Goal: Communication & Community: Connect with others

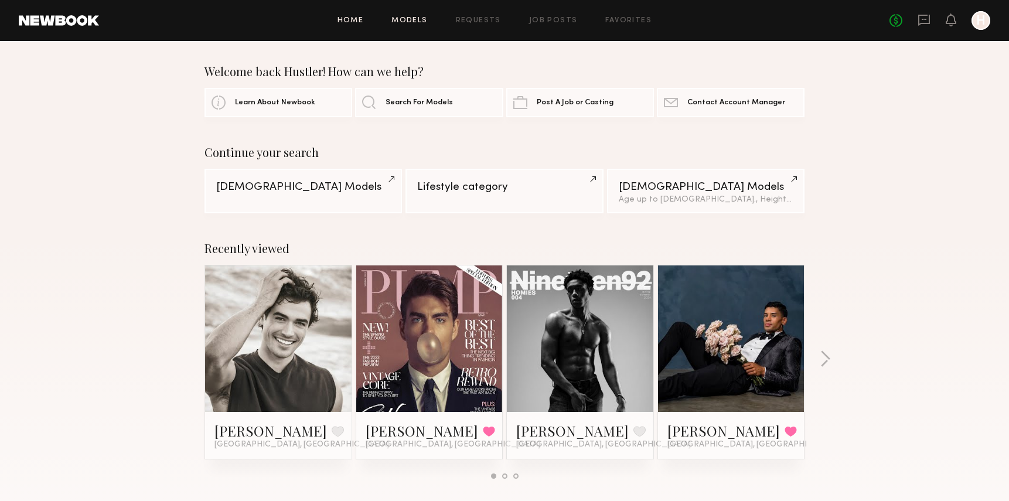
click at [411, 21] on link "Models" at bounding box center [409, 21] width 36 height 8
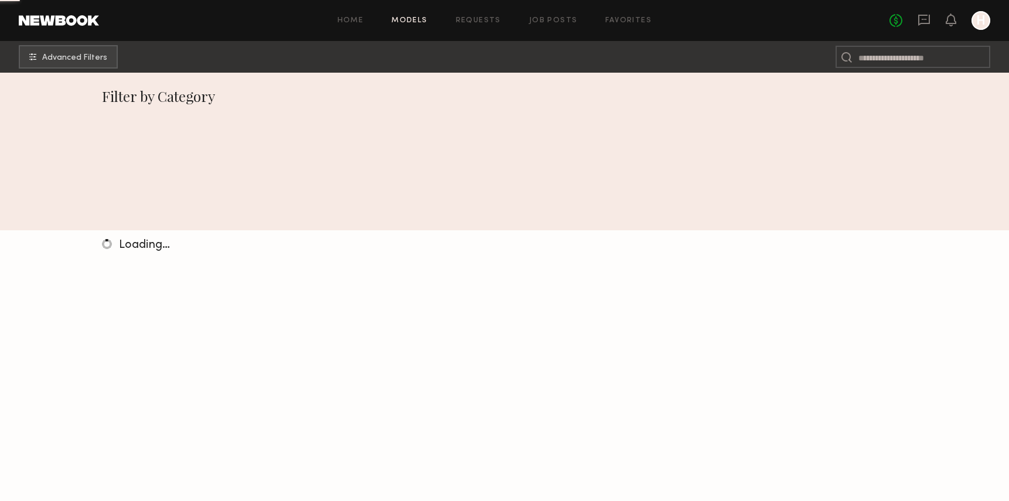
click at [411, 21] on link "Models" at bounding box center [409, 21] width 36 height 8
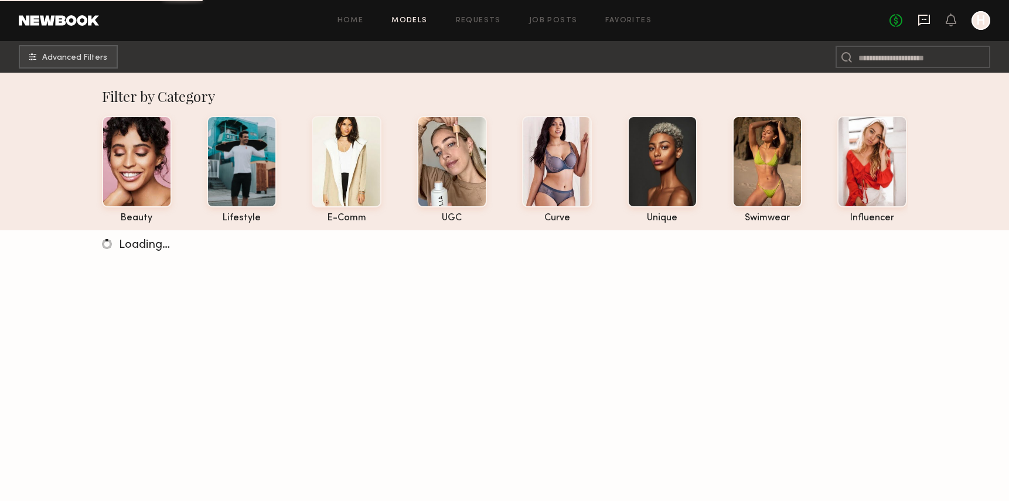
click at [922, 20] on icon at bounding box center [923, 19] width 13 height 13
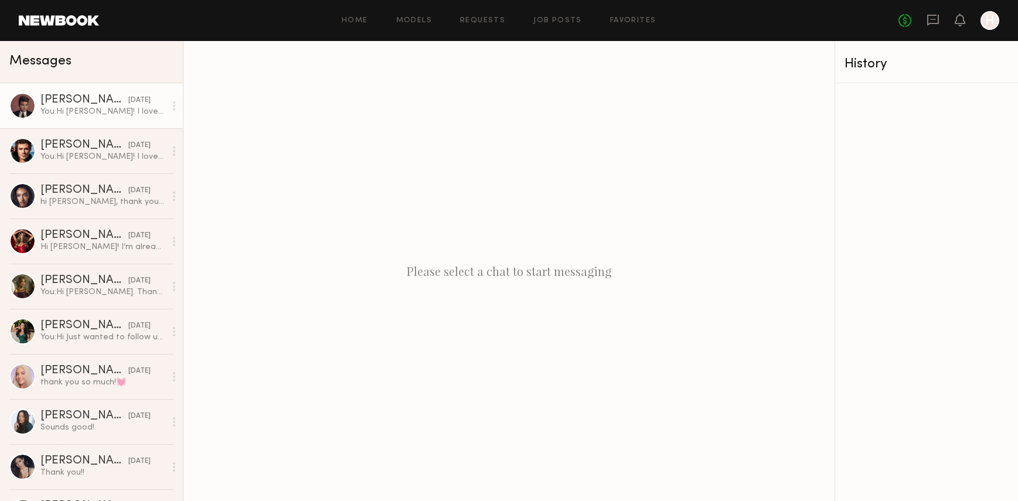
click at [90, 121] on link "[PERSON_NAME] [DATE] You: Hi [PERSON_NAME]! I love your portfolio and would lov…" at bounding box center [91, 105] width 183 height 45
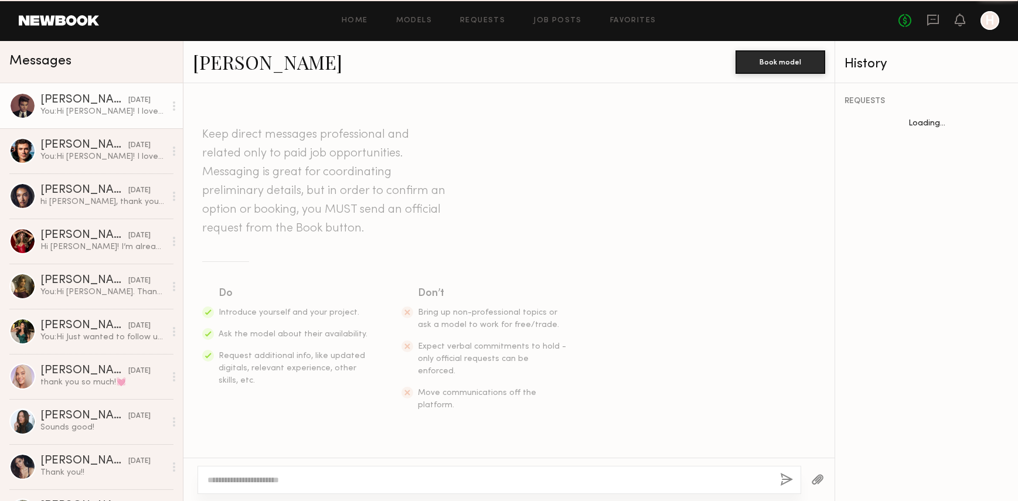
scroll to position [198, 0]
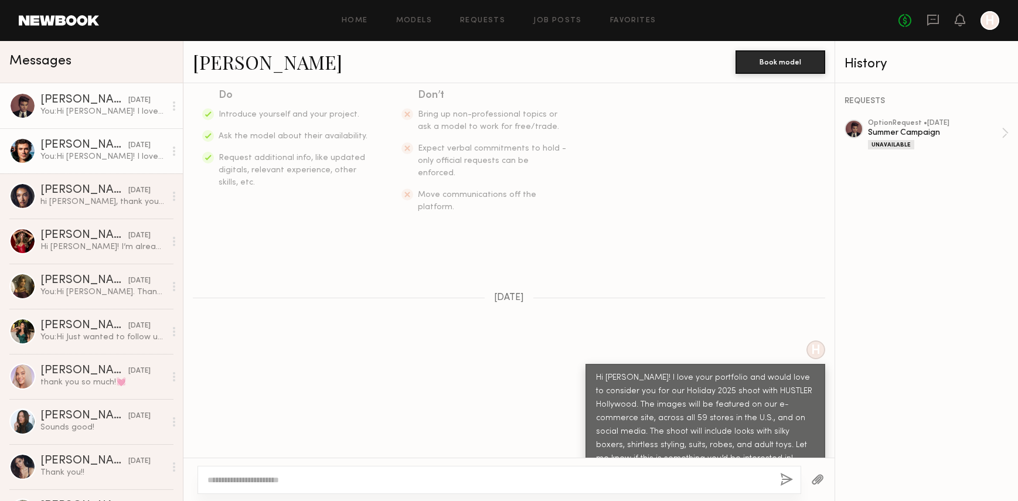
click at [70, 142] on div "[PERSON_NAME]" at bounding box center [84, 145] width 88 height 12
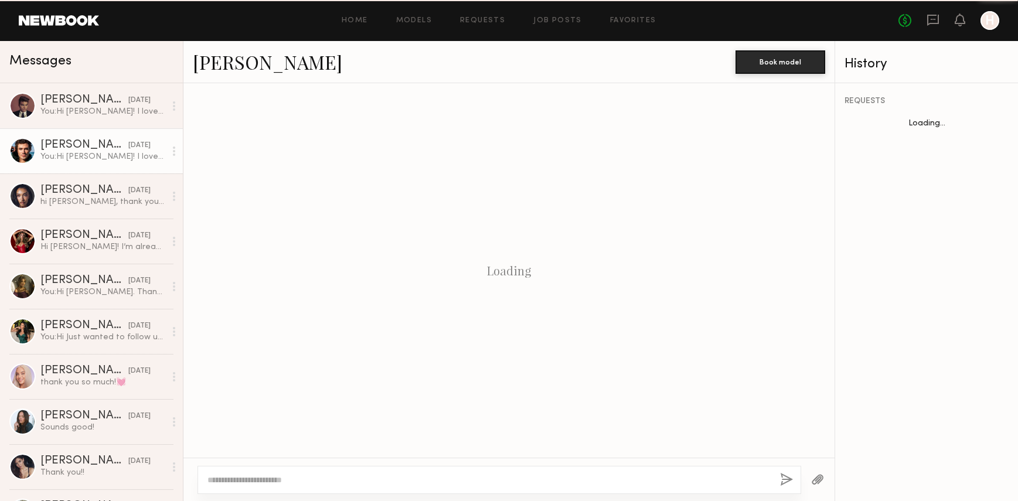
scroll to position [198, 0]
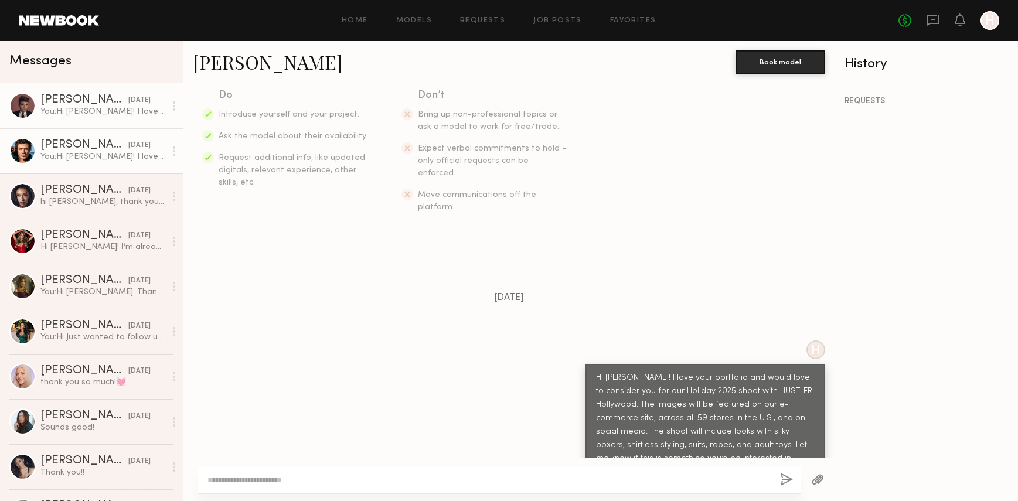
click at [61, 114] on div "You: Hi [PERSON_NAME]! I love your portfolio and would love to consider you for…" at bounding box center [102, 111] width 125 height 11
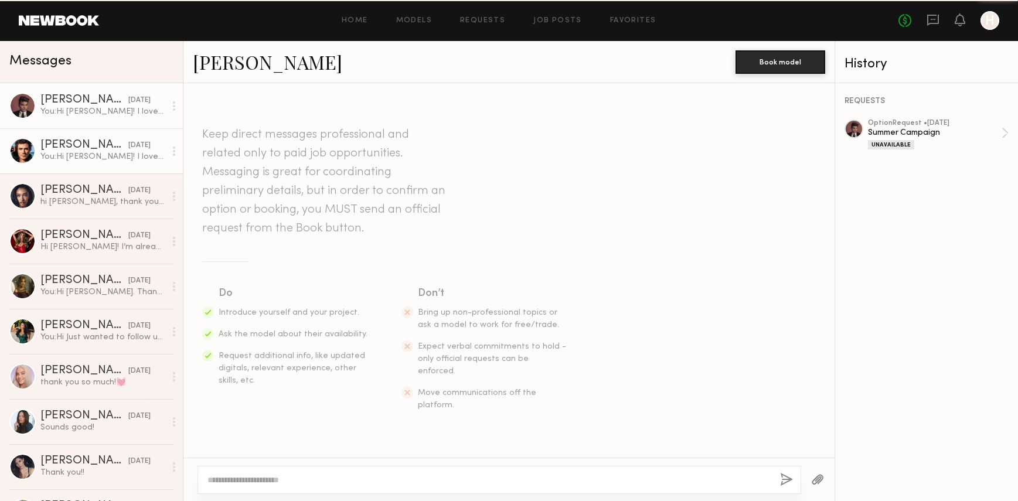
scroll to position [198, 0]
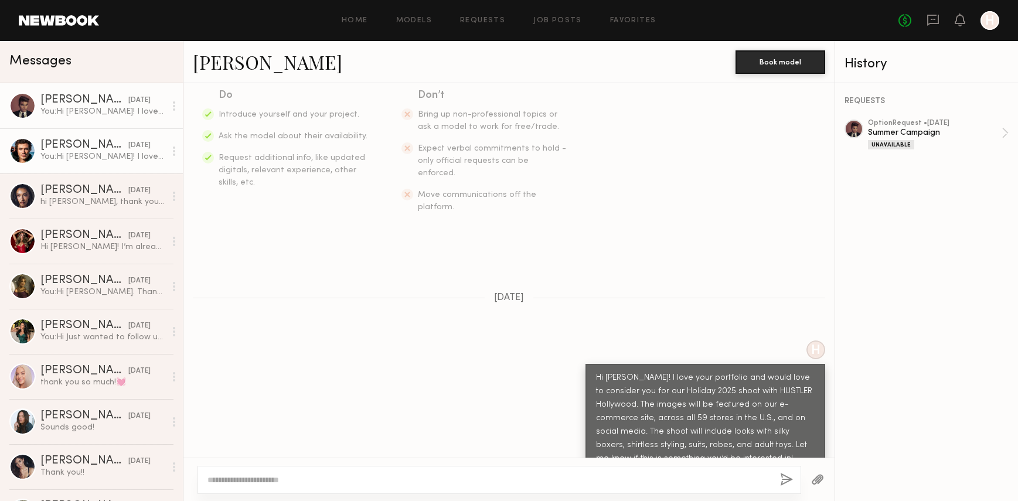
click at [59, 148] on div "[PERSON_NAME]" at bounding box center [84, 145] width 88 height 12
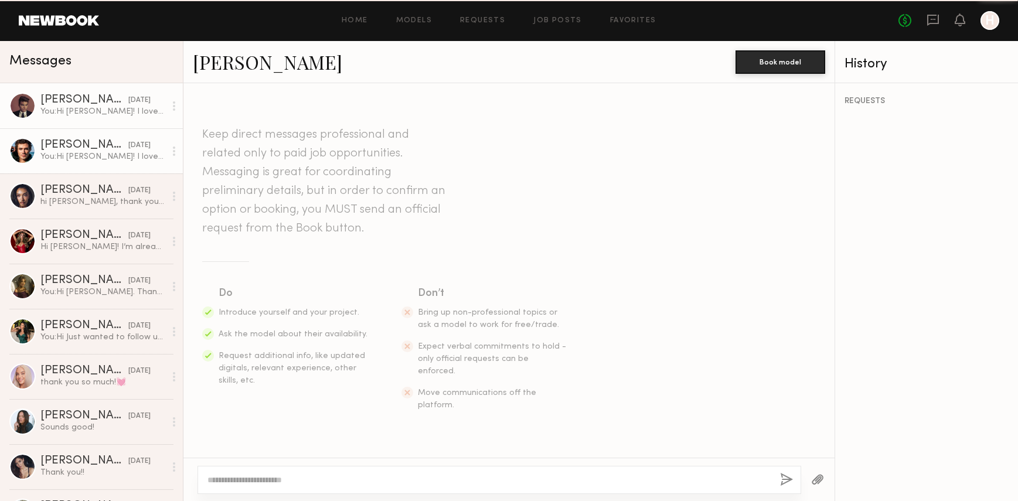
scroll to position [198, 0]
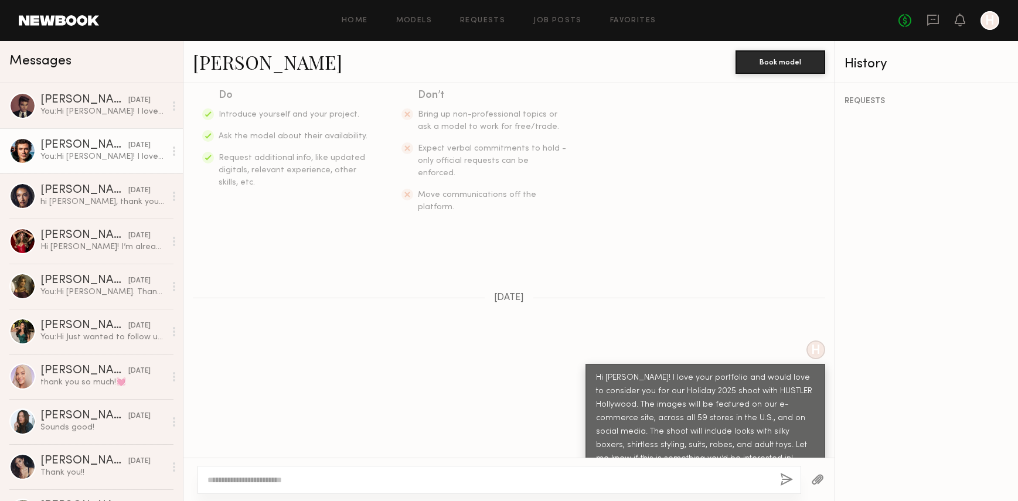
click at [282, 480] on textarea at bounding box center [488, 480] width 563 height 12
type textarea "*"
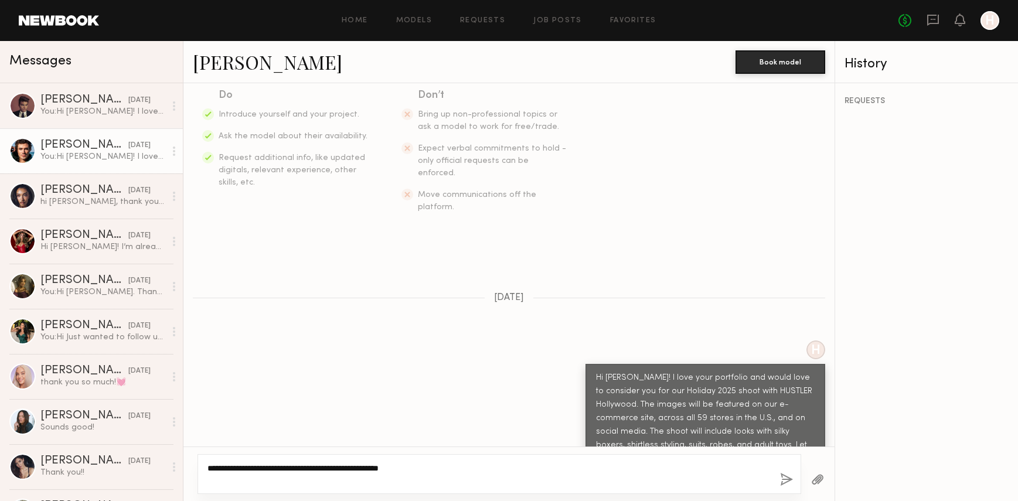
type textarea "**********"
drag, startPoint x: 778, startPoint y: 476, endPoint x: 770, endPoint y: 482, distance: 9.6
click at [778, 476] on div "**********" at bounding box center [498, 474] width 603 height 40
click at [781, 477] on button "button" at bounding box center [786, 480] width 13 height 15
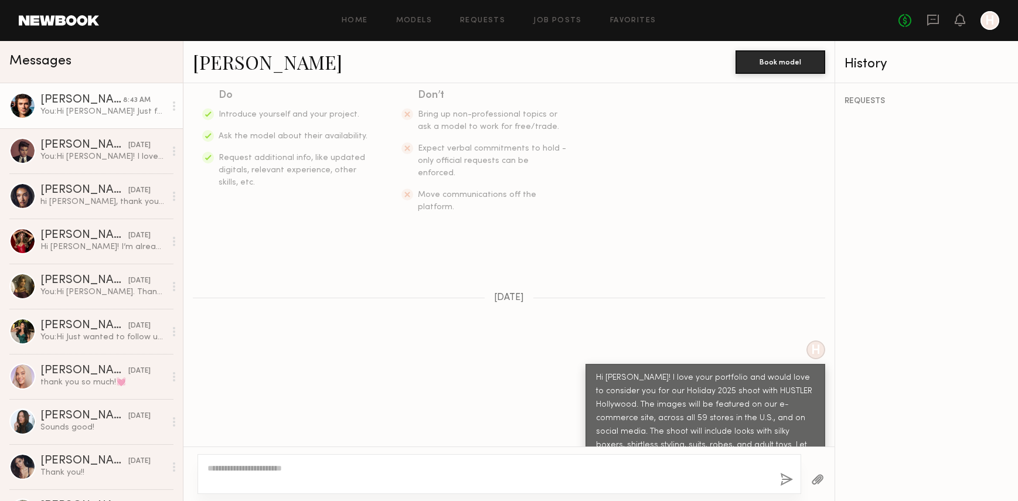
scroll to position [410, 0]
